Goal: Task Accomplishment & Management: Use online tool/utility

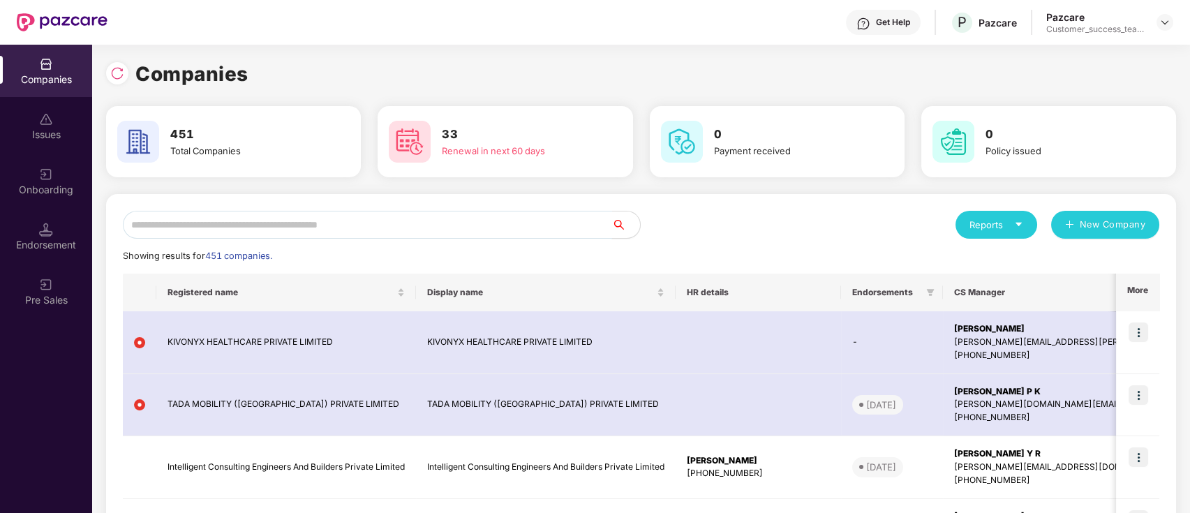
click at [387, 228] on input "text" at bounding box center [367, 225] width 489 height 28
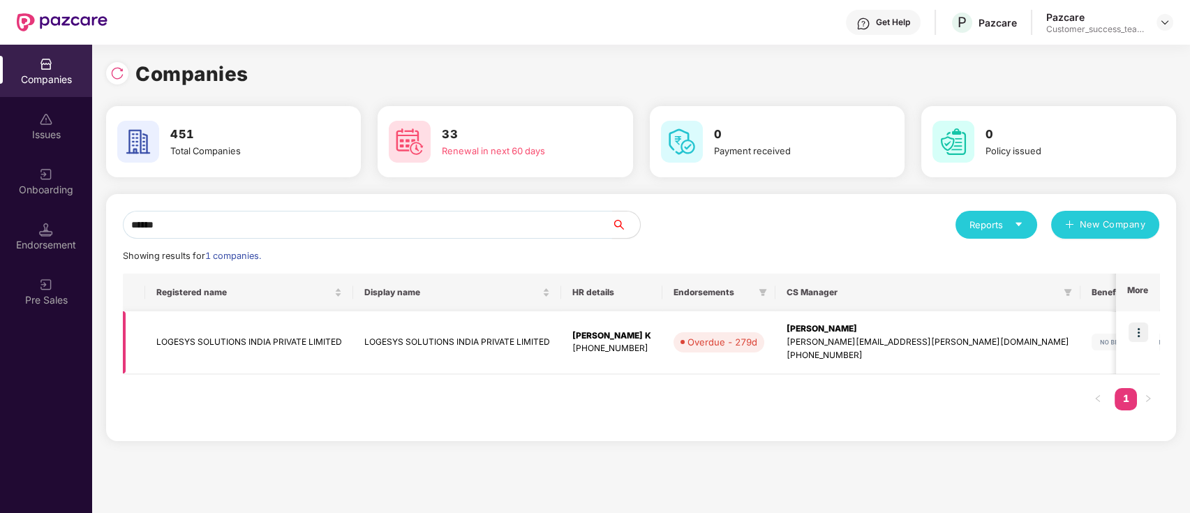
type input "******"
click at [1138, 335] on img at bounding box center [1139, 332] width 20 height 20
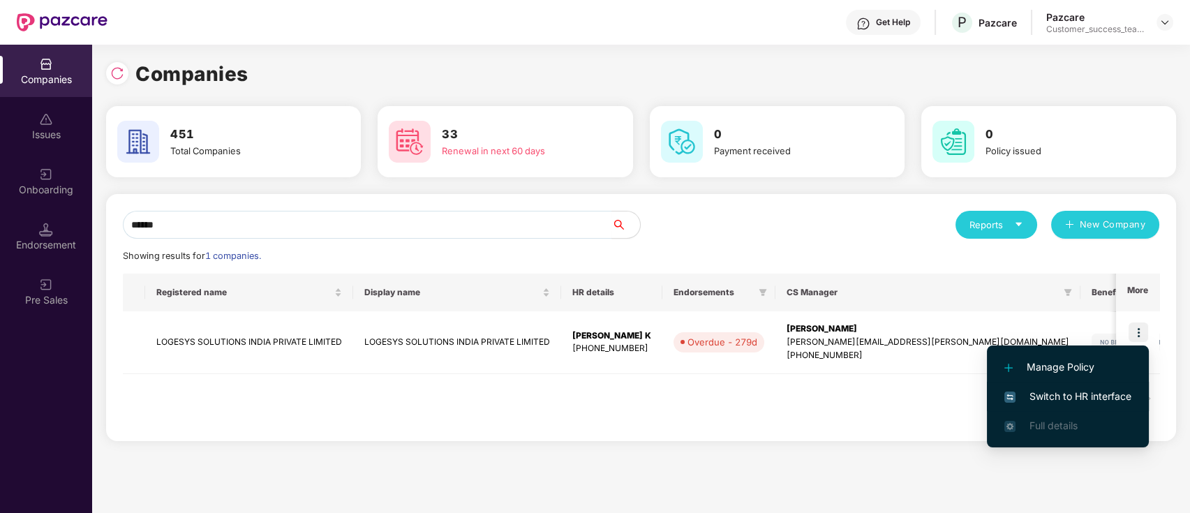
click at [1124, 395] on span "Switch to HR interface" at bounding box center [1067, 396] width 127 height 15
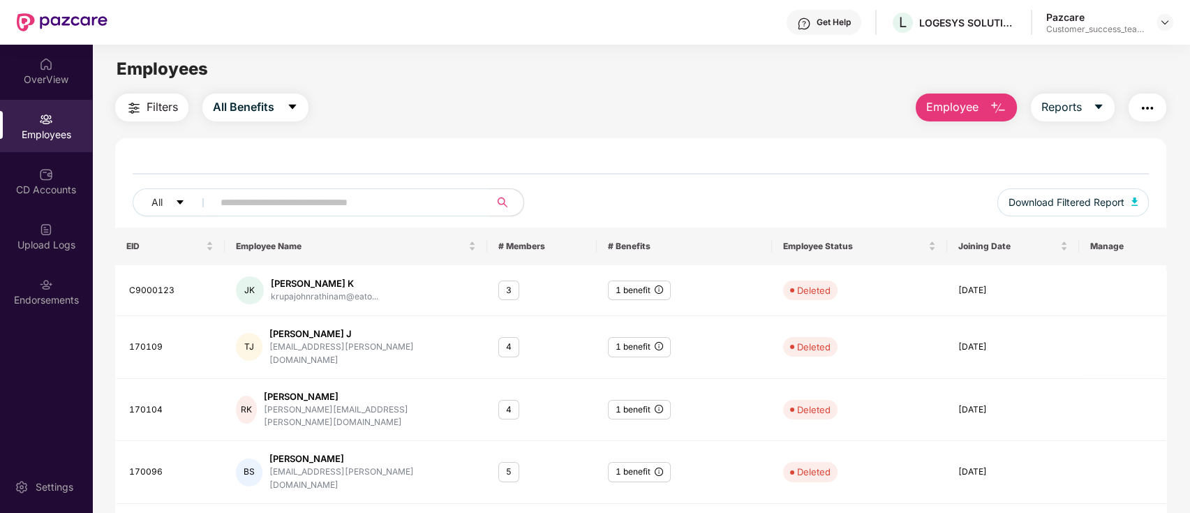
click at [57, 137] on div "Employees" at bounding box center [46, 135] width 92 height 14
click at [295, 106] on icon "caret-down" at bounding box center [292, 107] width 8 height 5
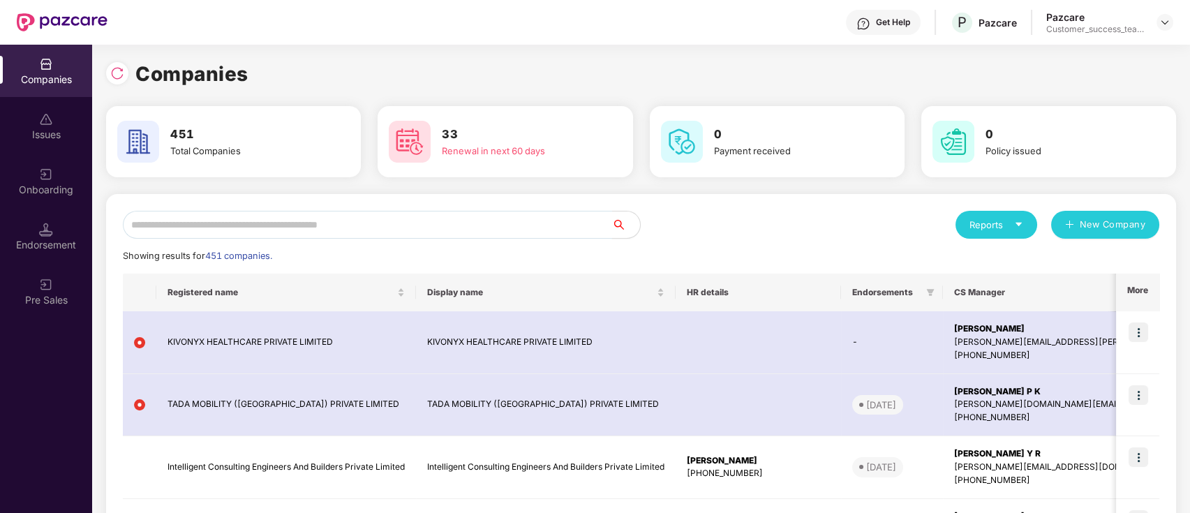
click at [234, 230] on input "text" at bounding box center [367, 225] width 489 height 28
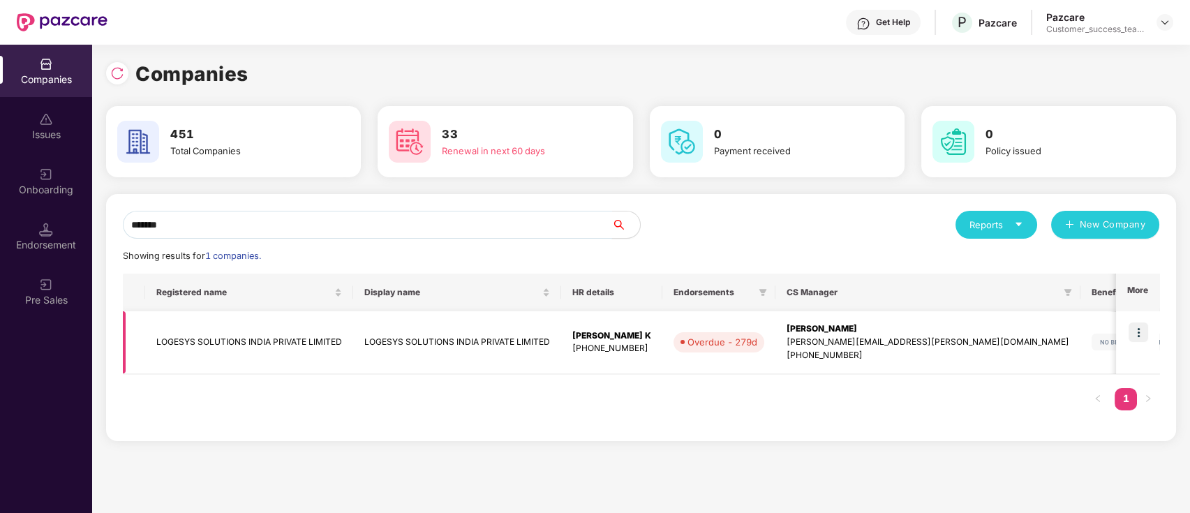
type input "*******"
click at [302, 343] on td "LOGESYS SOLUTIONS INDIA PRIVATE LIMITED" at bounding box center [249, 342] width 208 height 63
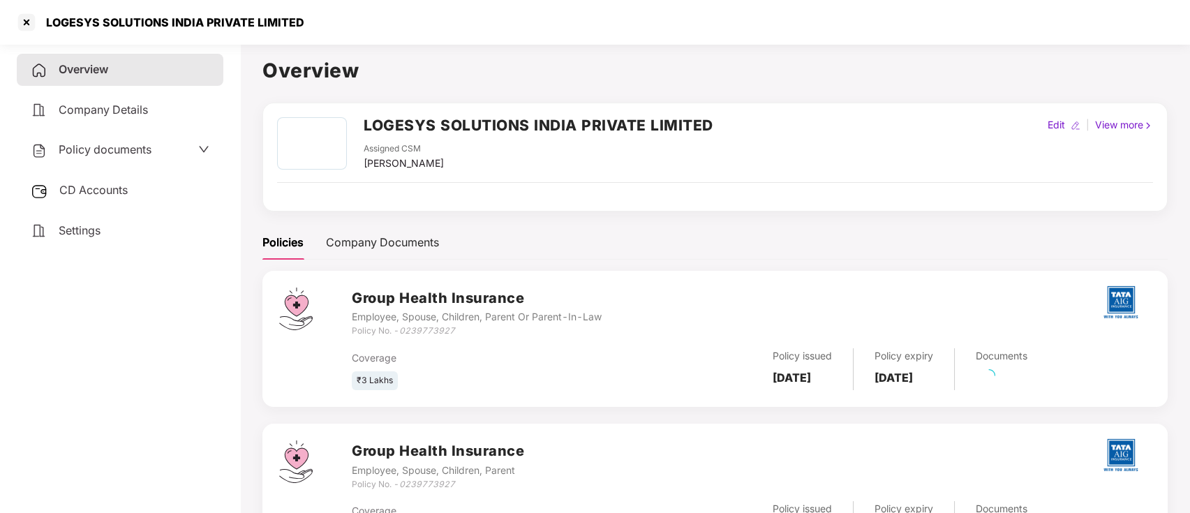
click at [154, 149] on div "Policy documents" at bounding box center [120, 150] width 179 height 18
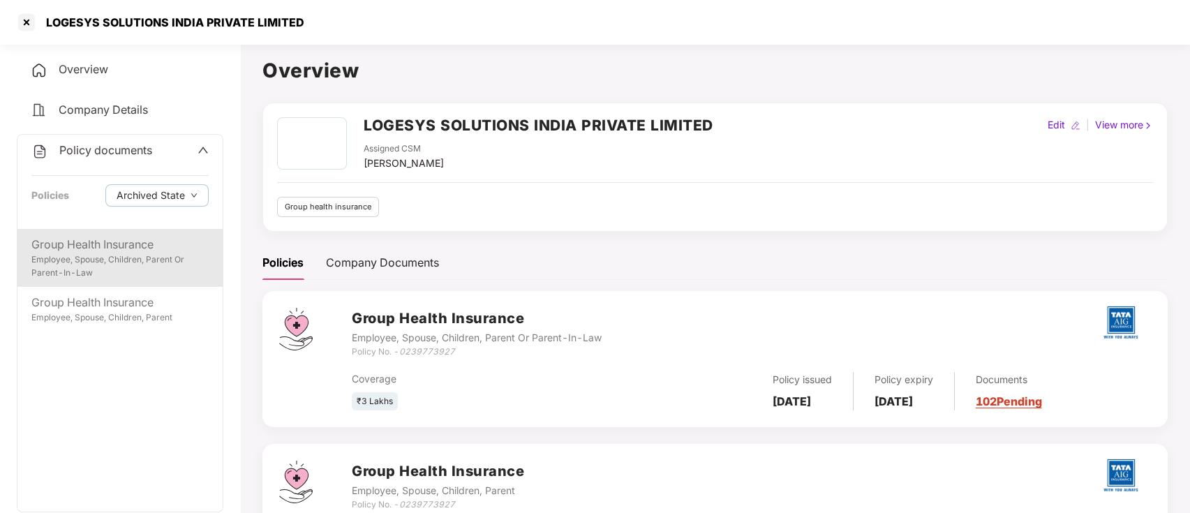
click at [167, 255] on div "Employee, Spouse, Children, Parent Or Parent-In-Law" at bounding box center [119, 266] width 177 height 27
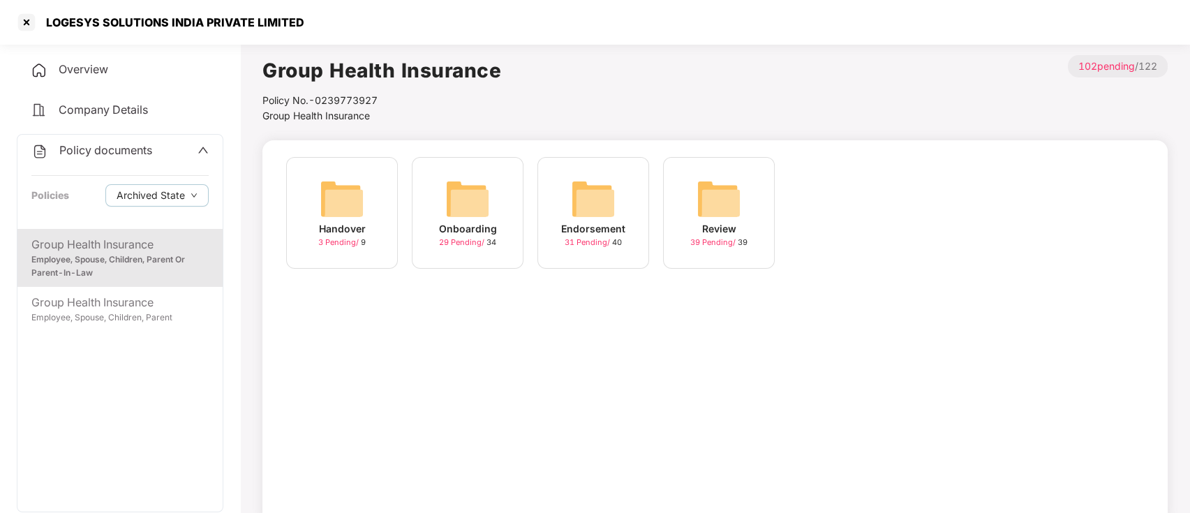
click at [454, 237] on div "29 Pending / 34" at bounding box center [467, 243] width 57 height 12
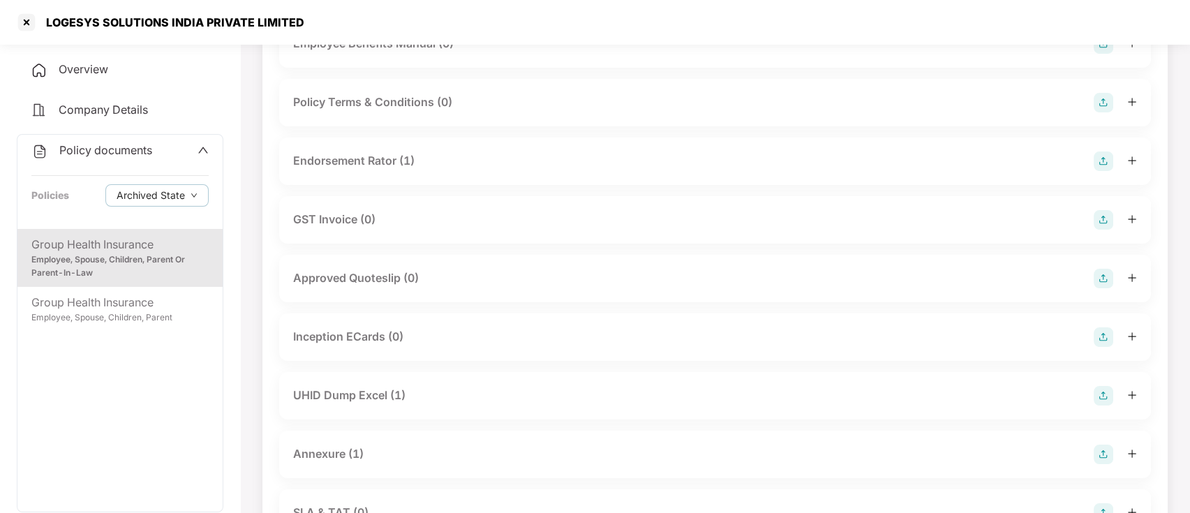
scroll to position [372, 0]
click at [370, 397] on div "UHID Dump Excel (1)" at bounding box center [349, 394] width 112 height 17
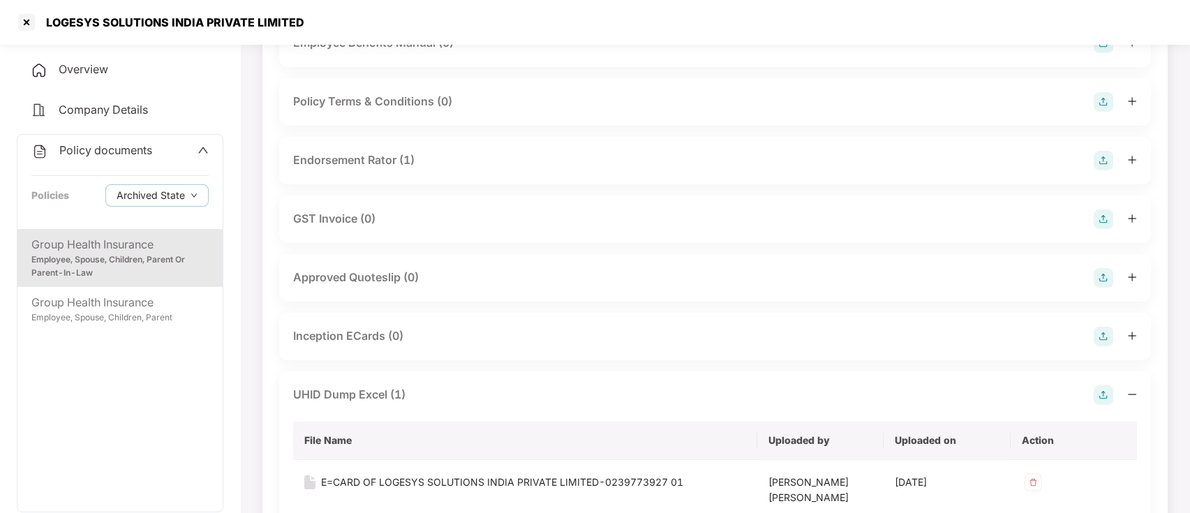
click at [336, 391] on div "UHID Dump Excel (1)" at bounding box center [349, 394] width 112 height 17
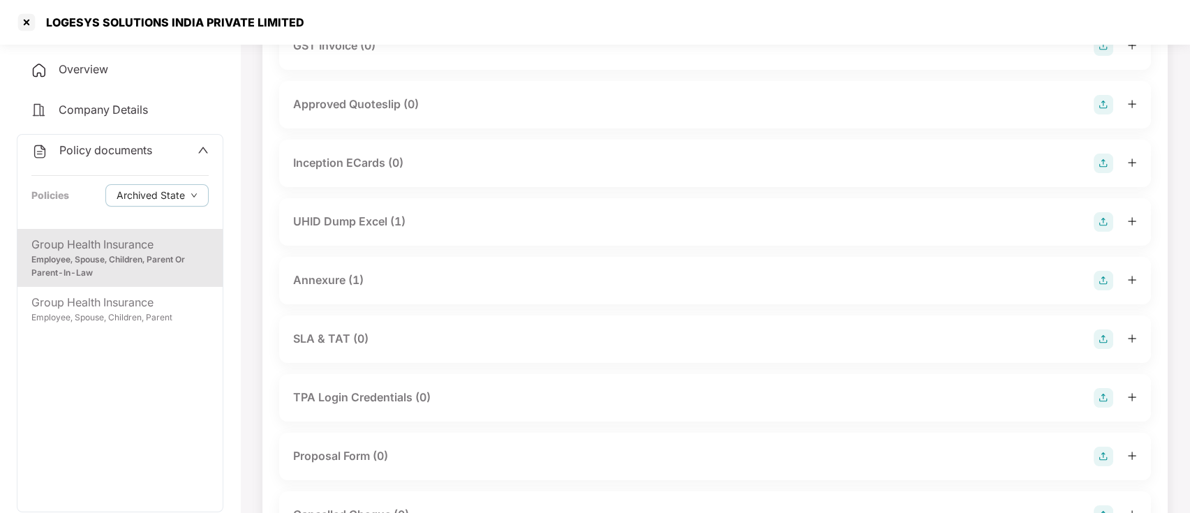
scroll to position [558, 0]
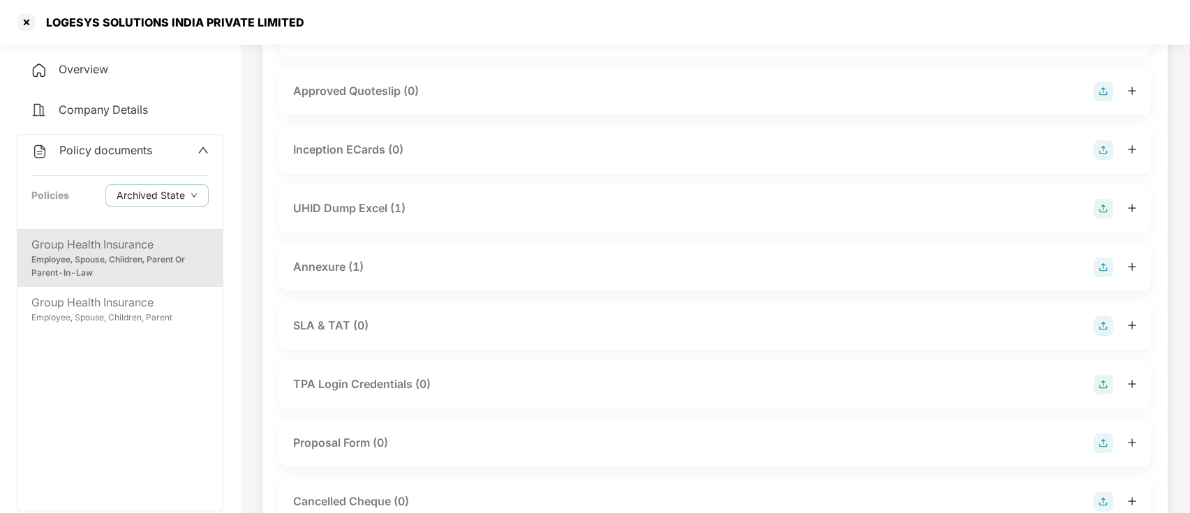
click at [327, 282] on div "Annexure (1)" at bounding box center [715, 267] width 872 height 47
click at [330, 275] on div "Annexure (1)" at bounding box center [328, 266] width 70 height 17
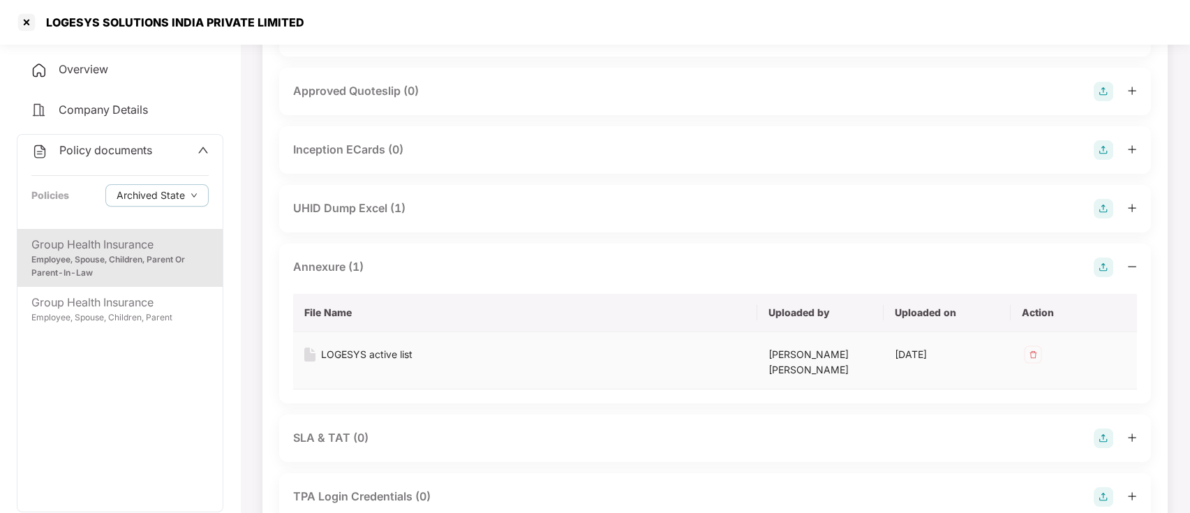
click at [412, 355] on div "LOGESYS active list" at bounding box center [525, 354] width 442 height 15
click at [398, 355] on div "LOGESYS active list" at bounding box center [366, 354] width 91 height 15
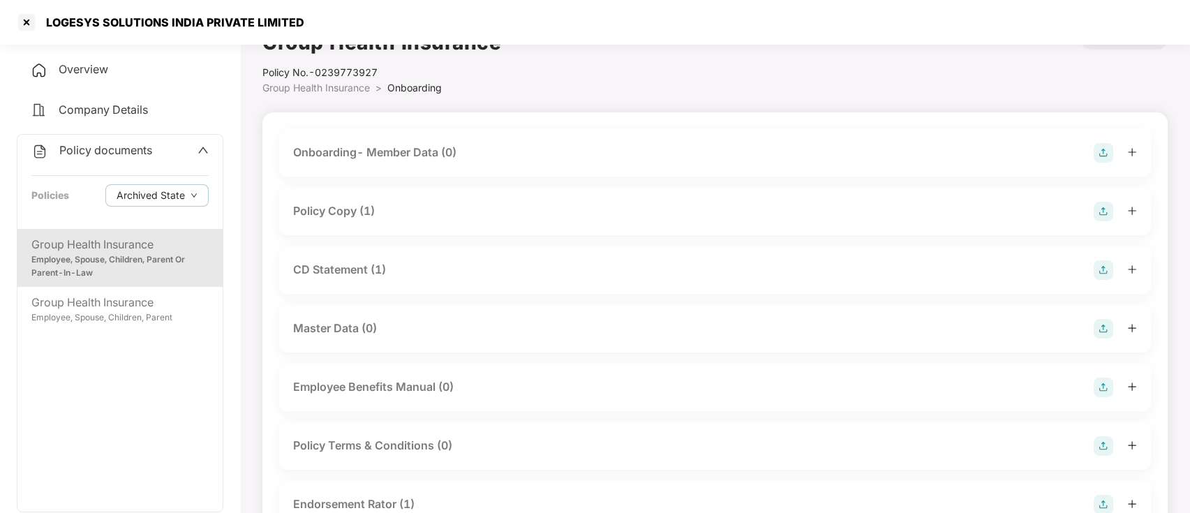
scroll to position [0, 0]
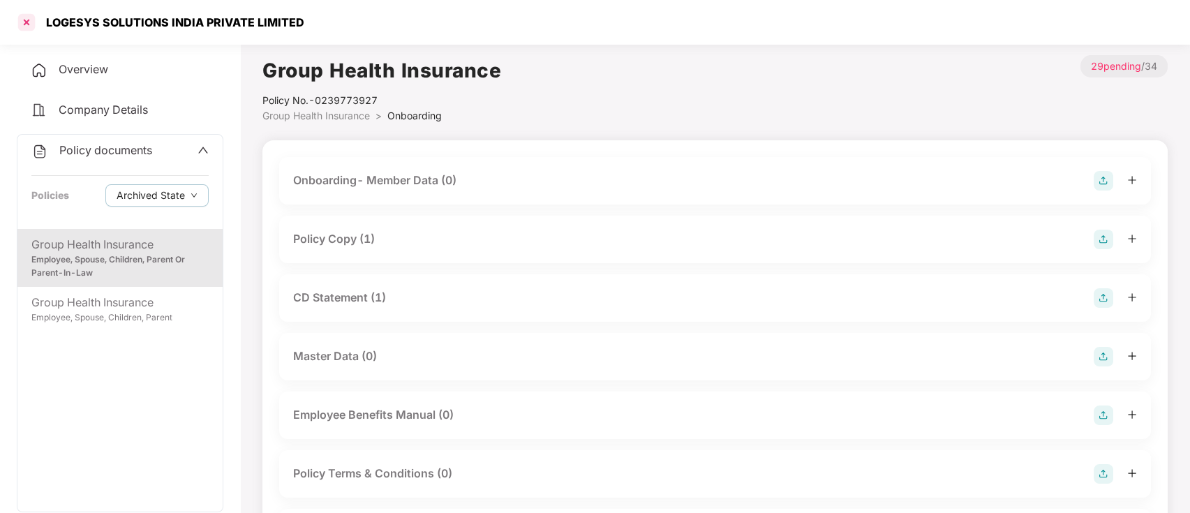
click at [22, 21] on div at bounding box center [26, 22] width 22 height 22
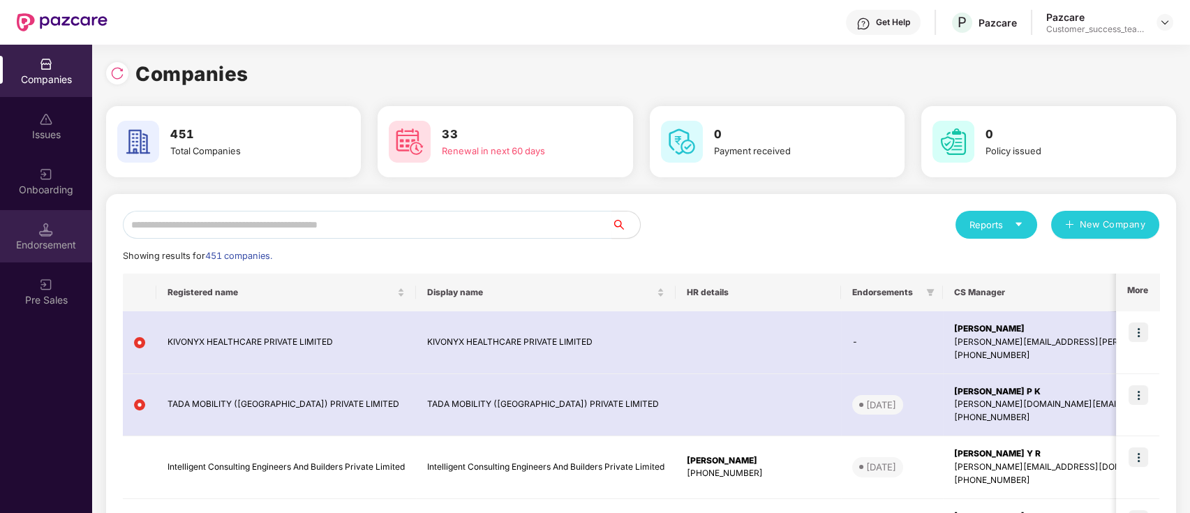
click at [60, 226] on div "Endorsement" at bounding box center [46, 236] width 92 height 52
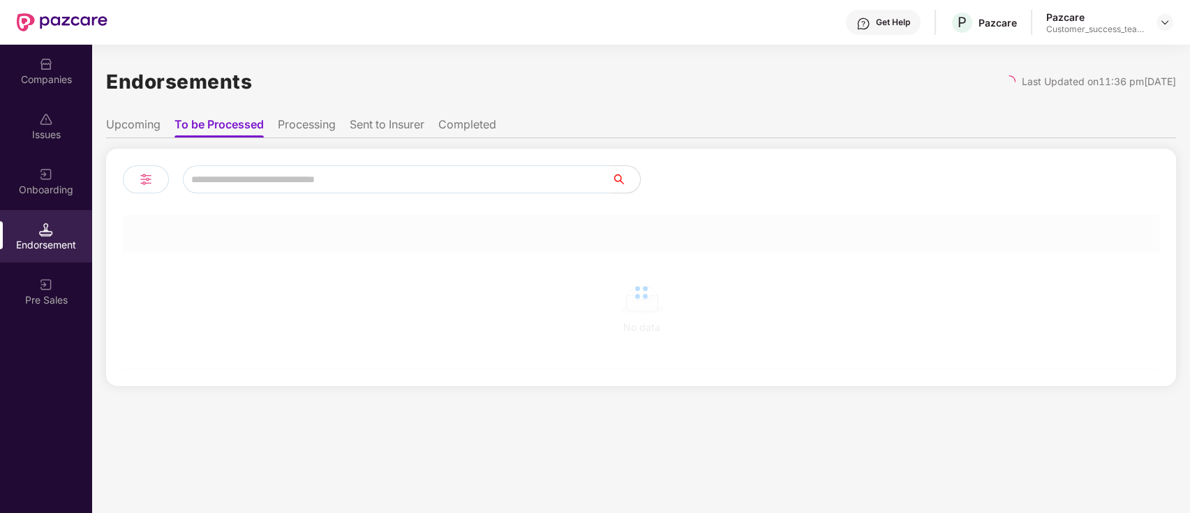
click at [68, 183] on div "Onboarding" at bounding box center [46, 190] width 92 height 14
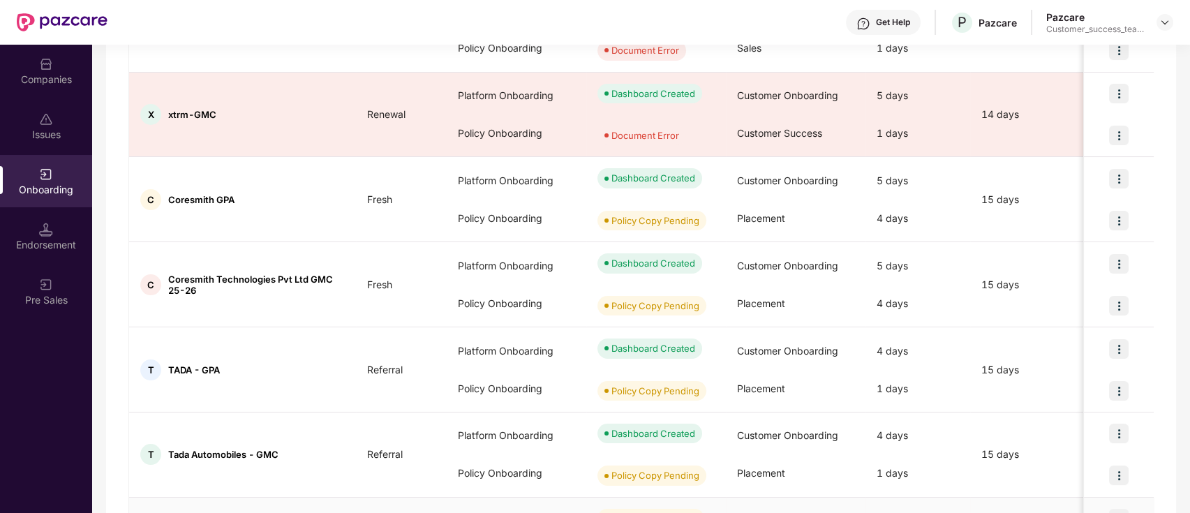
scroll to position [655, 0]
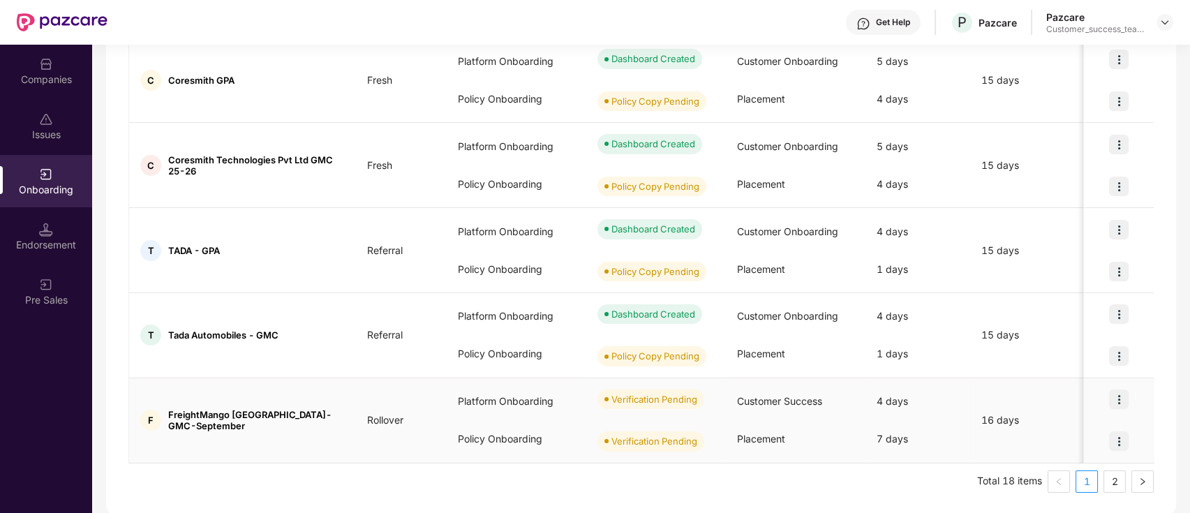
click at [1091, 449] on div at bounding box center [1119, 441] width 70 height 42
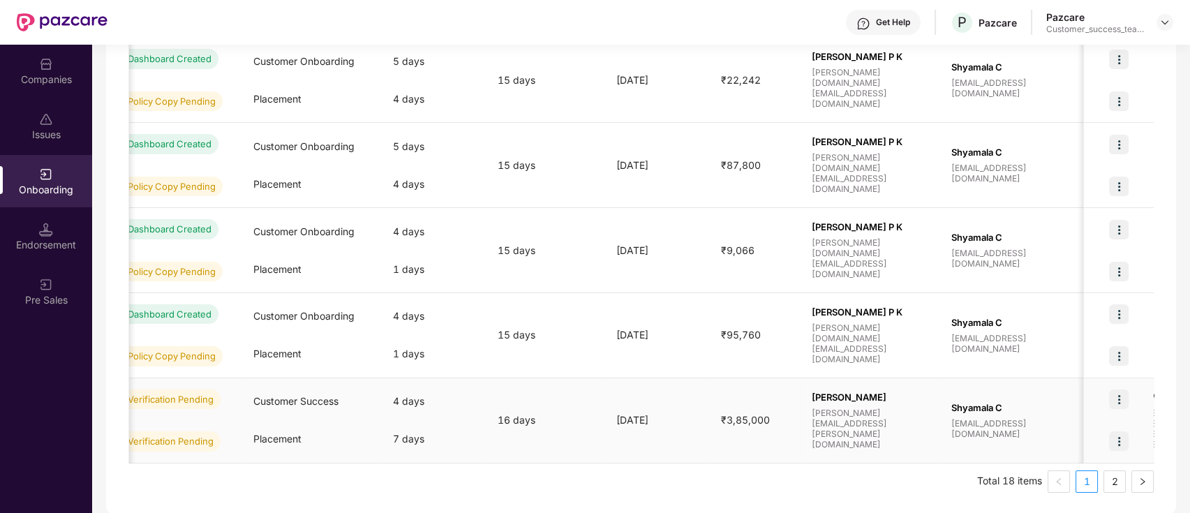
click at [1103, 459] on div at bounding box center [1119, 441] width 70 height 42
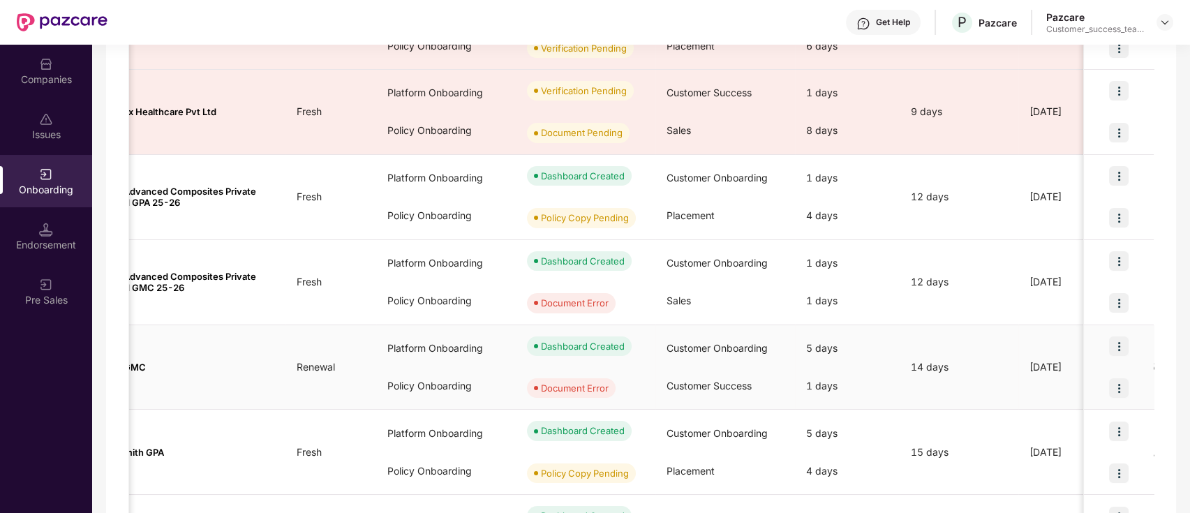
scroll to position [0, 0]
